Goal: Transaction & Acquisition: Subscribe to service/newsletter

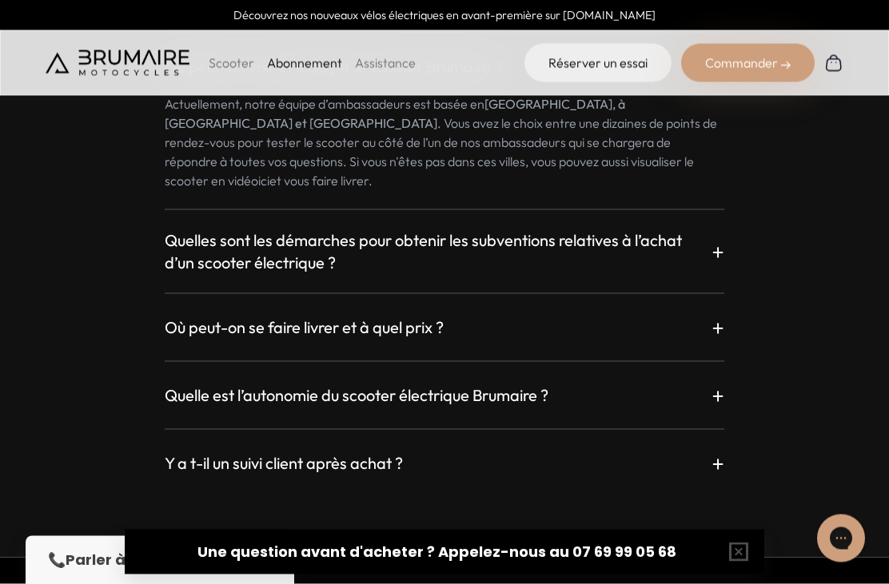
scroll to position [2798, 0]
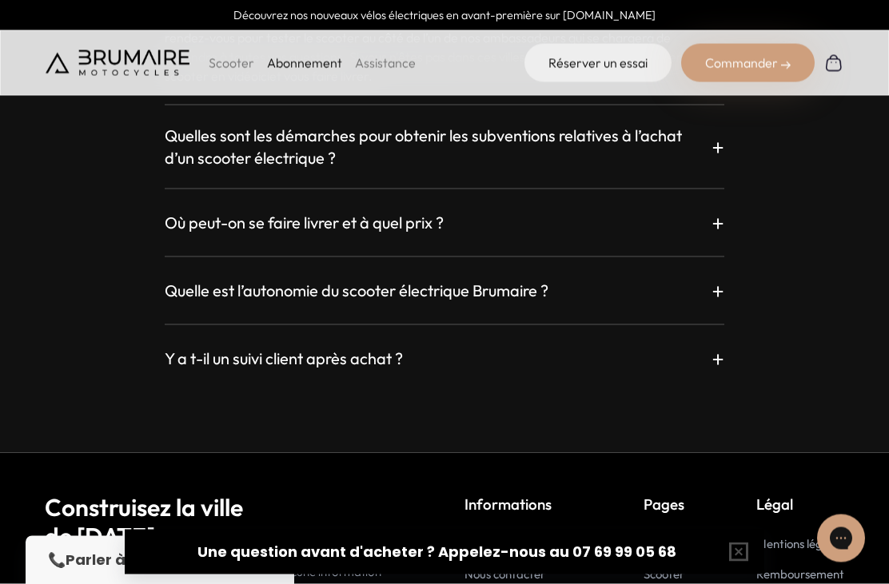
click at [718, 305] on p "+" at bounding box center [717, 290] width 13 height 29
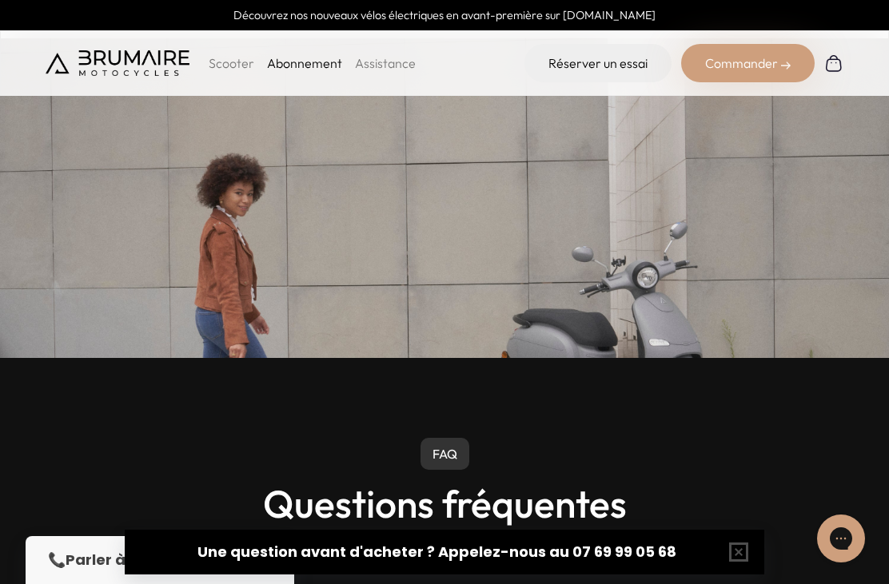
scroll to position [2271, 0]
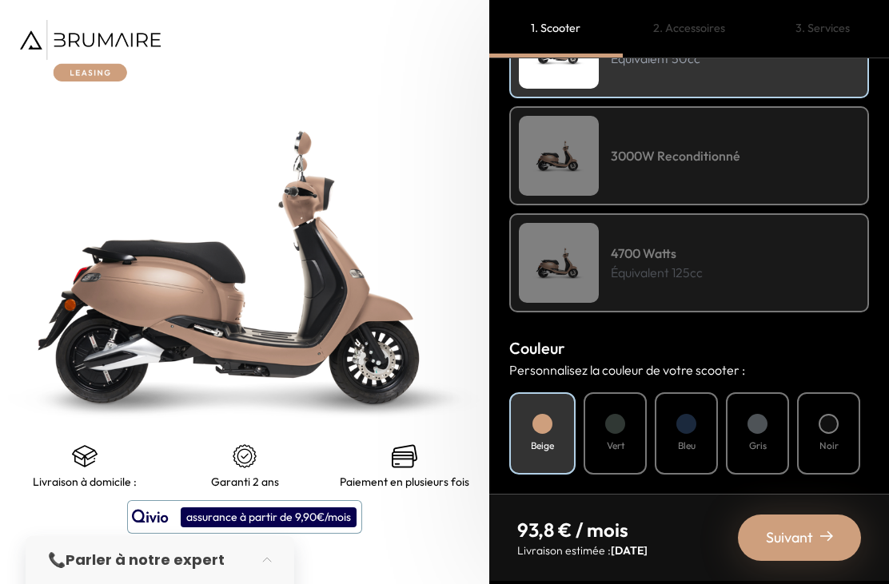
scroll to position [312, 0]
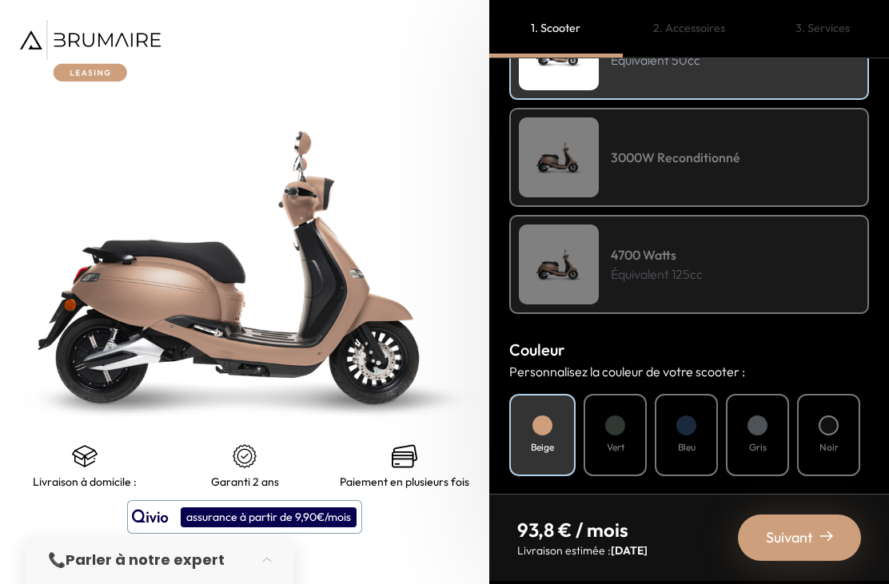
click at [727, 282] on div "4700 Watts Équivalent 125cc" at bounding box center [689, 264] width 360 height 99
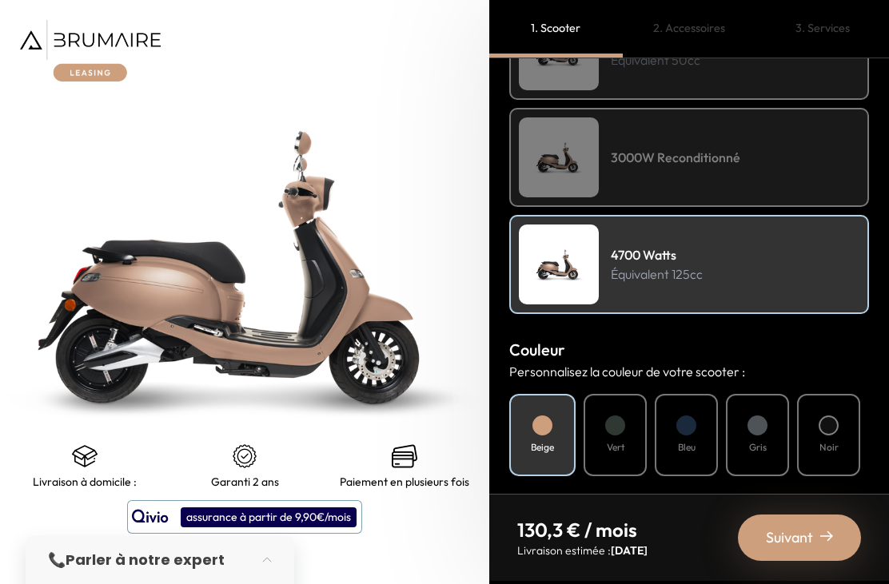
click at [772, 443] on div "Gris" at bounding box center [757, 435] width 63 height 82
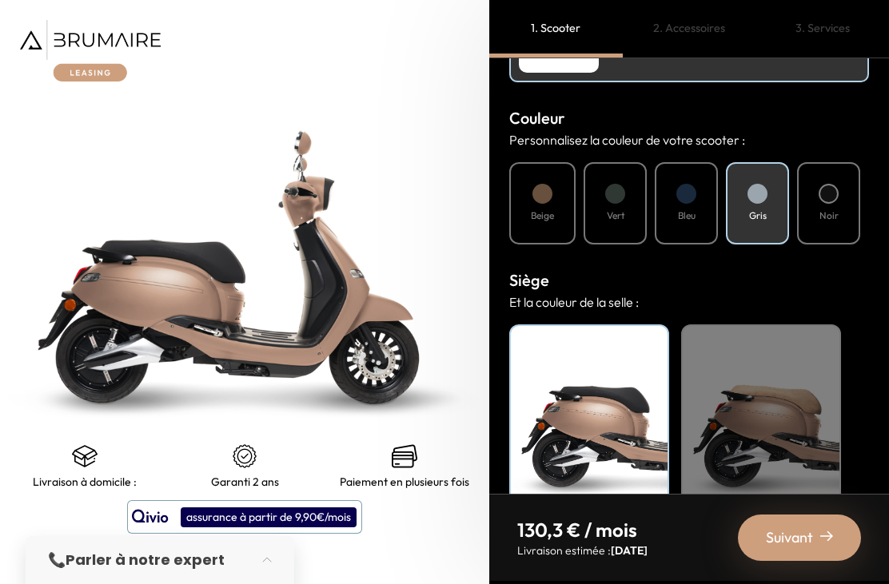
scroll to position [543, 0]
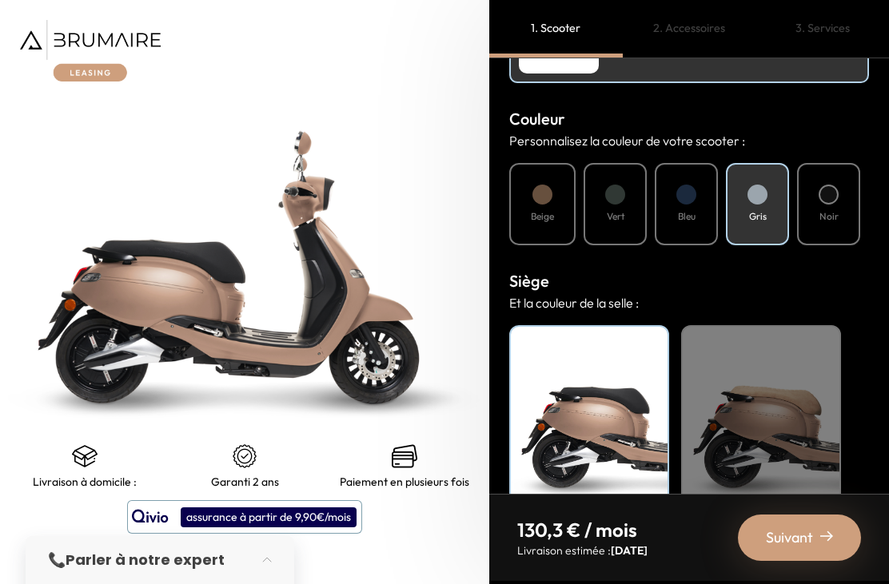
click at [597, 402] on div "Noir" at bounding box center [589, 425] width 160 height 200
click at [620, 408] on div "Noir" at bounding box center [589, 425] width 160 height 200
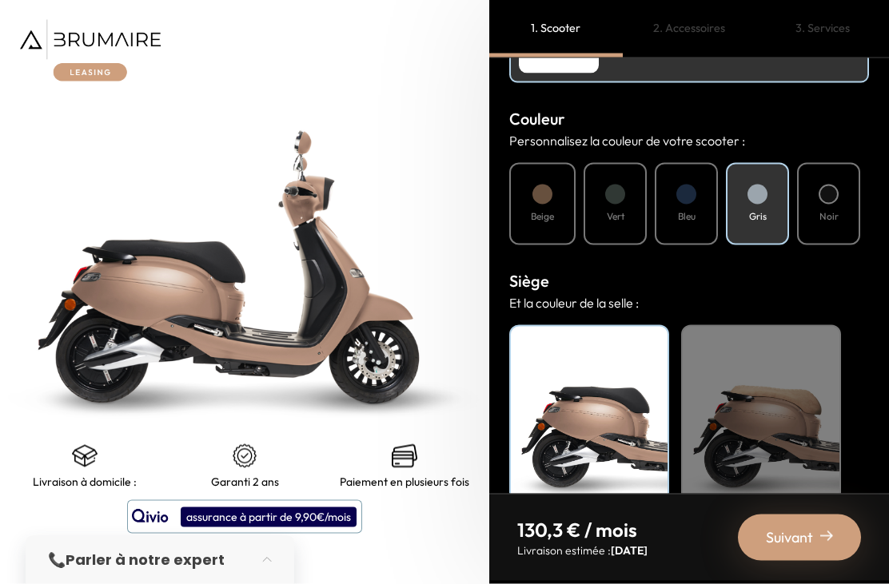
scroll to position [51, 0]
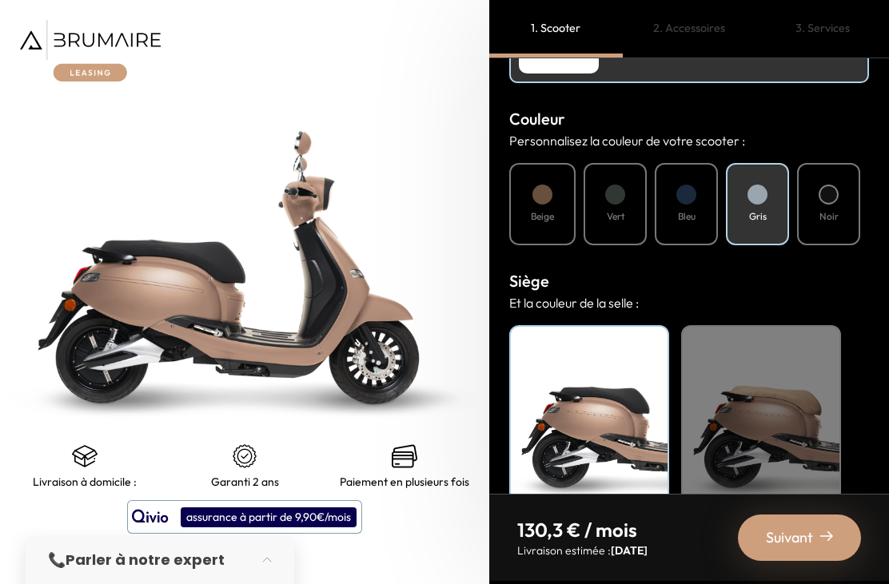
click at [810, 532] on span "Suivant" at bounding box center [788, 538] width 47 height 22
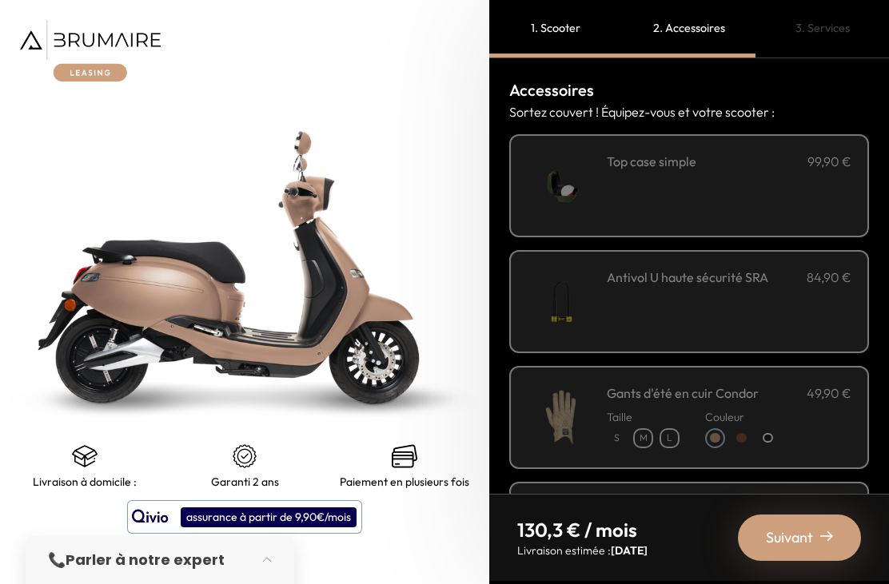
click at [775, 152] on div "**********" at bounding box center [728, 186] width 245 height 68
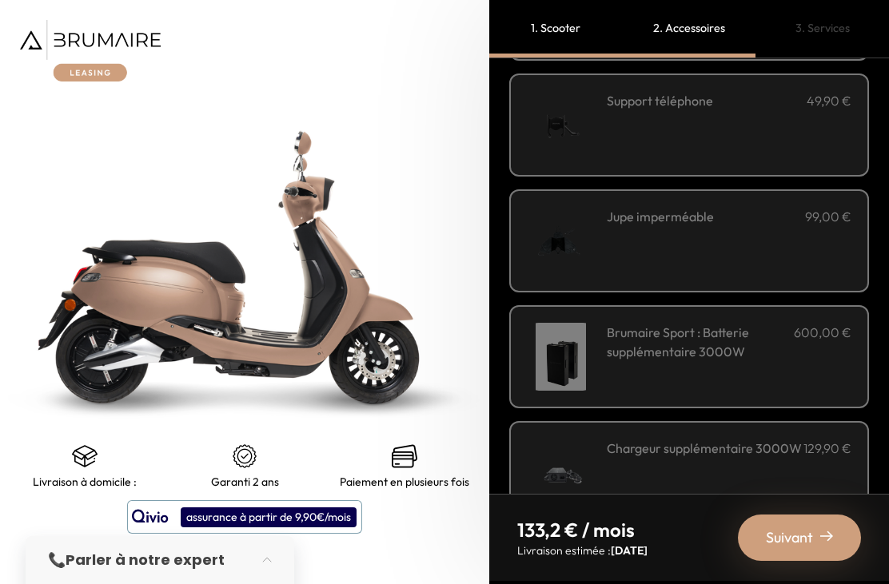
scroll to position [523, 0]
click at [742, 324] on h3 "Brumaire Sport : Batterie supplémentaire 3000W" at bounding box center [699, 343] width 187 height 38
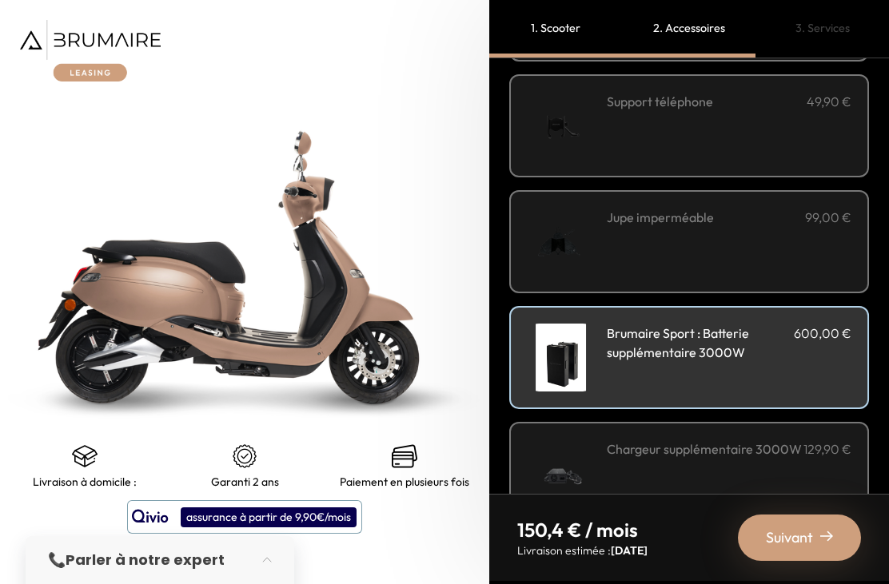
click at [814, 535] on div "Suivant" at bounding box center [799, 538] width 123 height 46
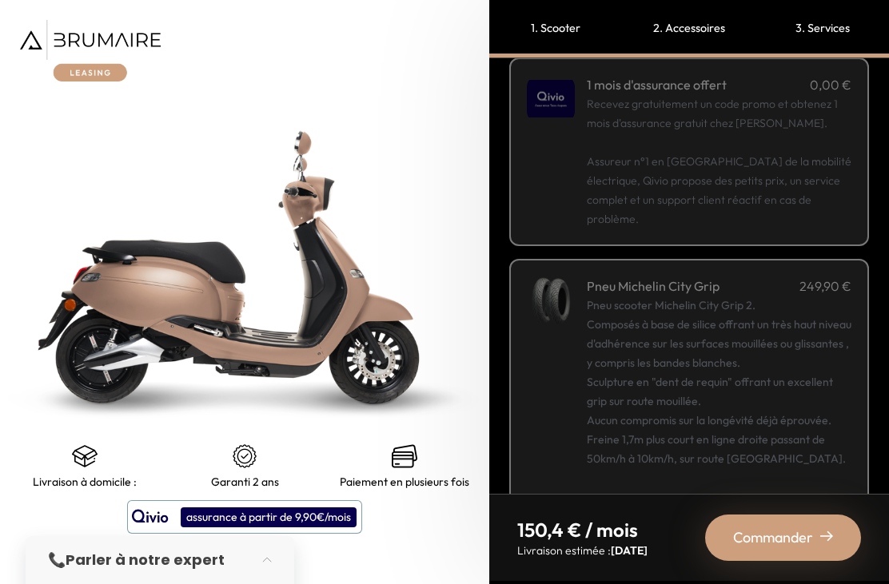
scroll to position [258, 0]
click at [786, 342] on div "Pneu scooter Michelin City Grip 2. Composés à base de silice offrant un très ha…" at bounding box center [718, 401] width 264 height 211
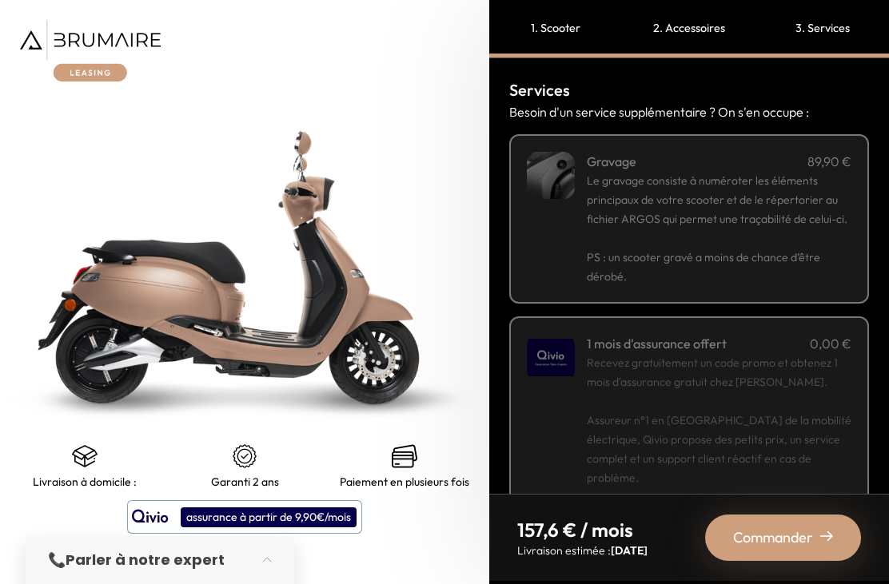
scroll to position [0, 0]
click at [825, 539] on img at bounding box center [826, 536] width 13 height 13
